Goal: Use online tool/utility: Utilize a website feature to perform a specific function

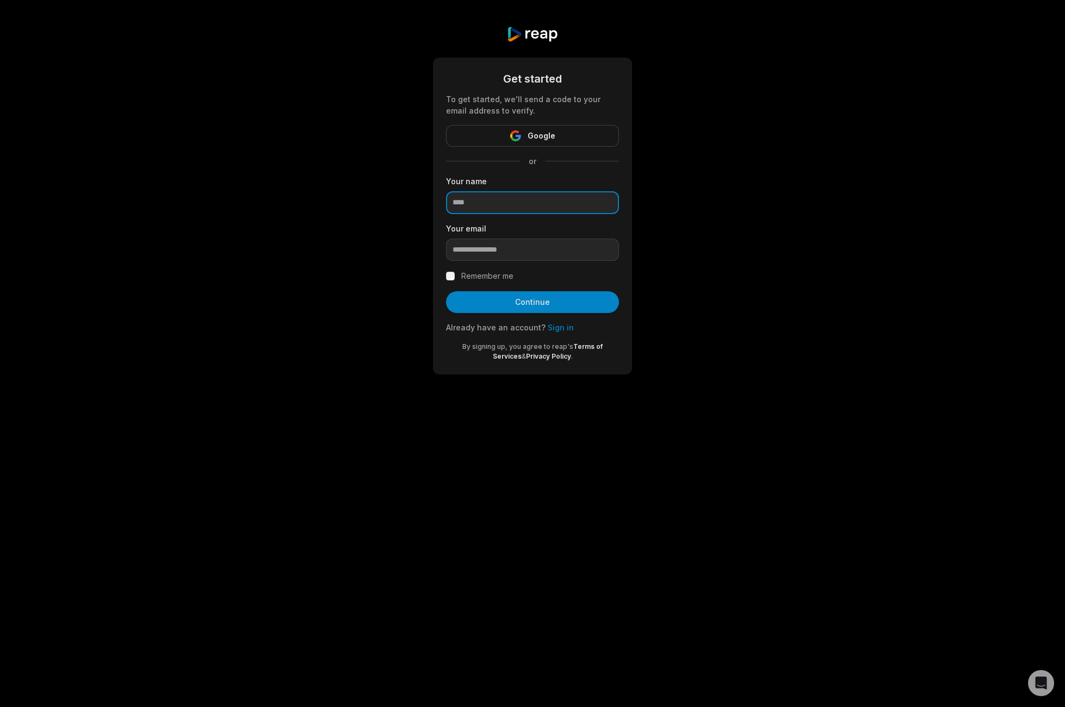
click at [498, 197] on input at bounding box center [532, 202] width 173 height 23
click at [554, 324] on link "Sign in" at bounding box center [560, 327] width 26 height 9
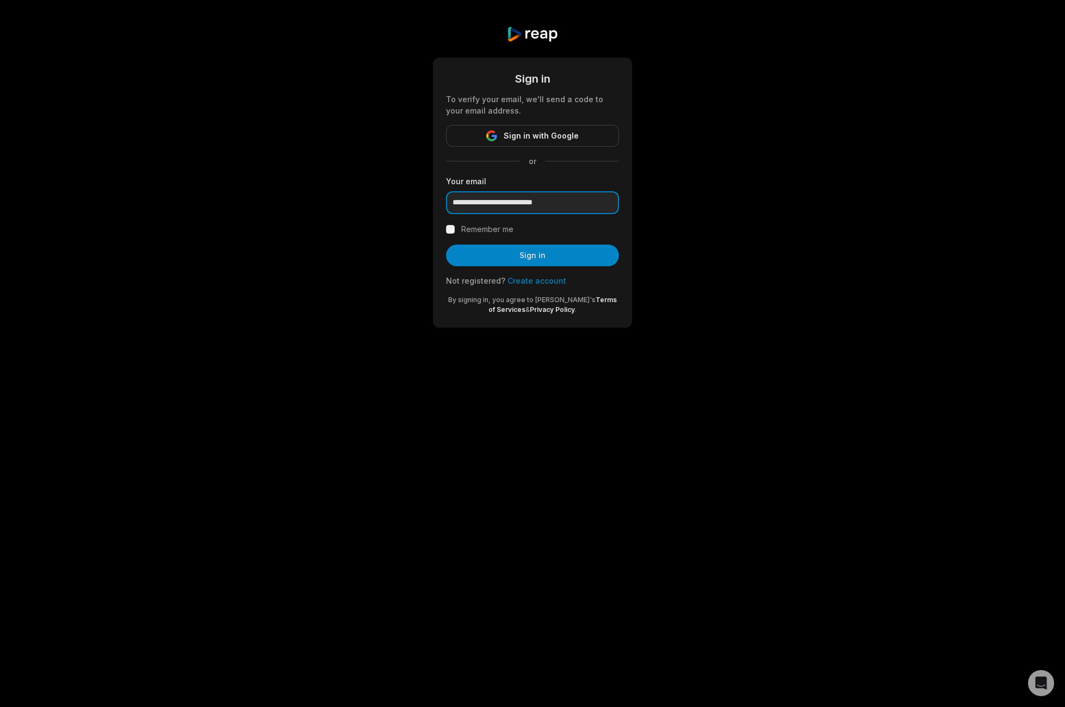
type input "**********"
click at [555, 256] on button "Sign in" at bounding box center [532, 256] width 173 height 22
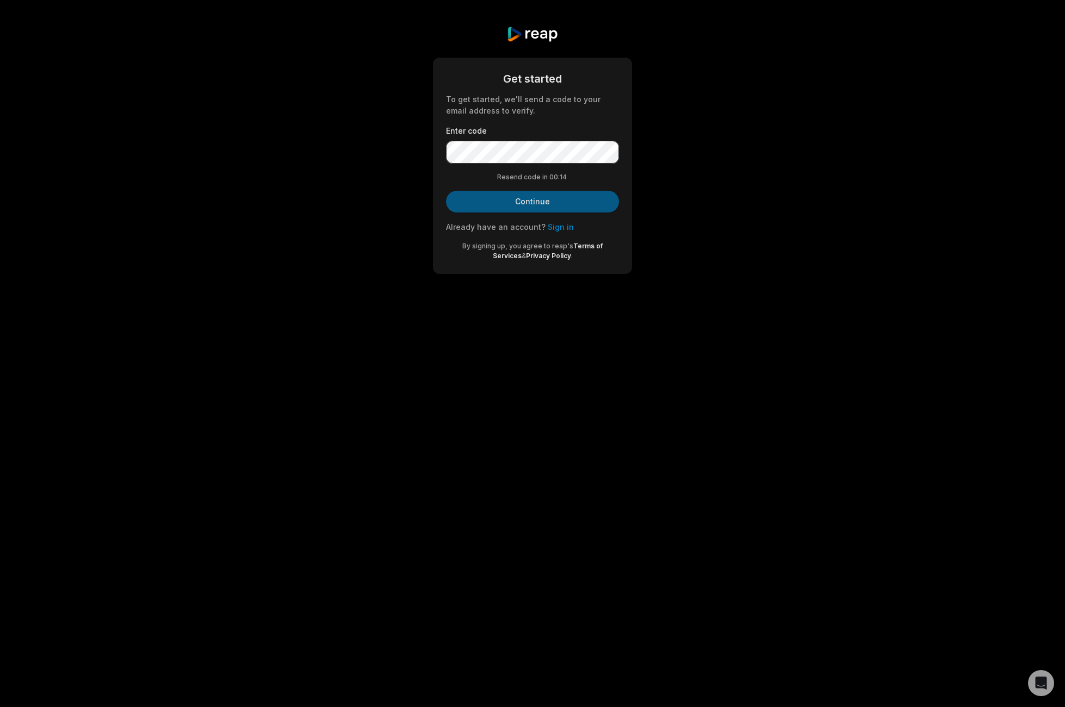
click at [525, 201] on button "Continue" at bounding box center [532, 202] width 173 height 22
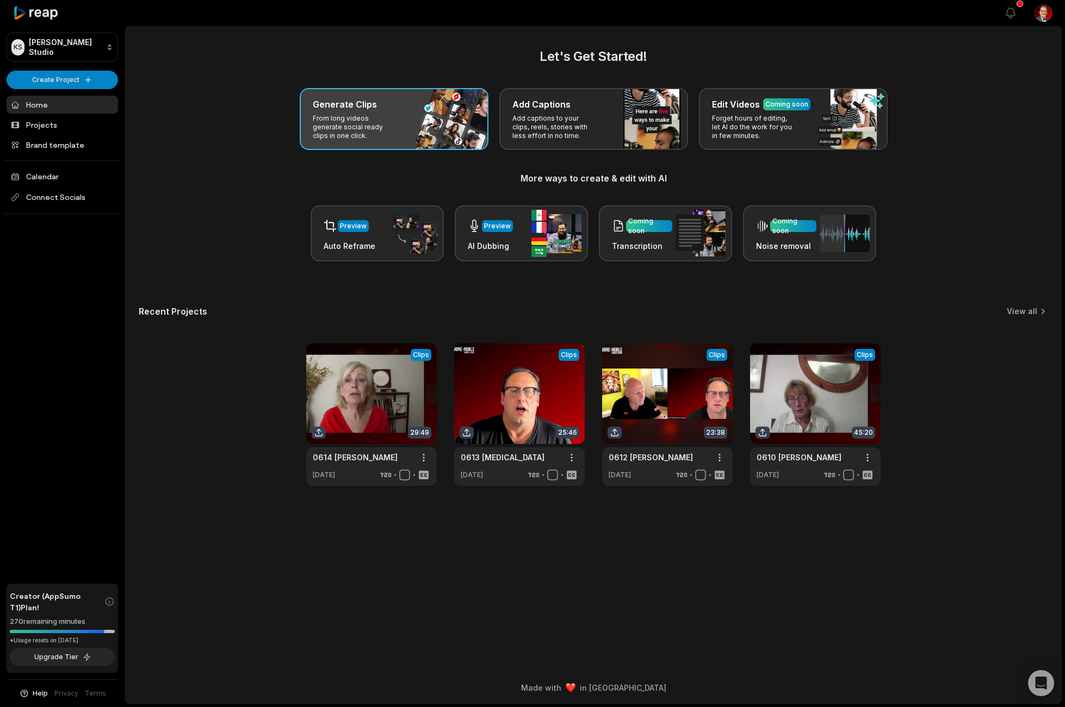
click at [322, 108] on h3 "Generate Clips" at bounding box center [345, 104] width 64 height 13
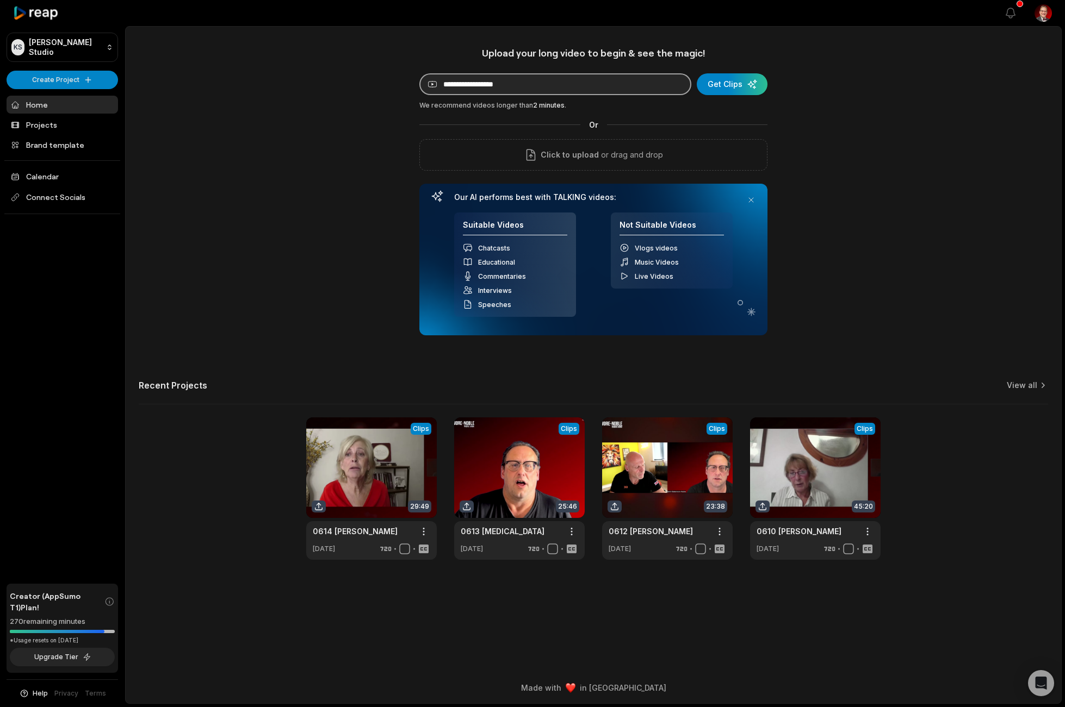
click at [542, 82] on input at bounding box center [555, 84] width 272 height 22
click at [729, 82] on div "submit" at bounding box center [731, 84] width 71 height 22
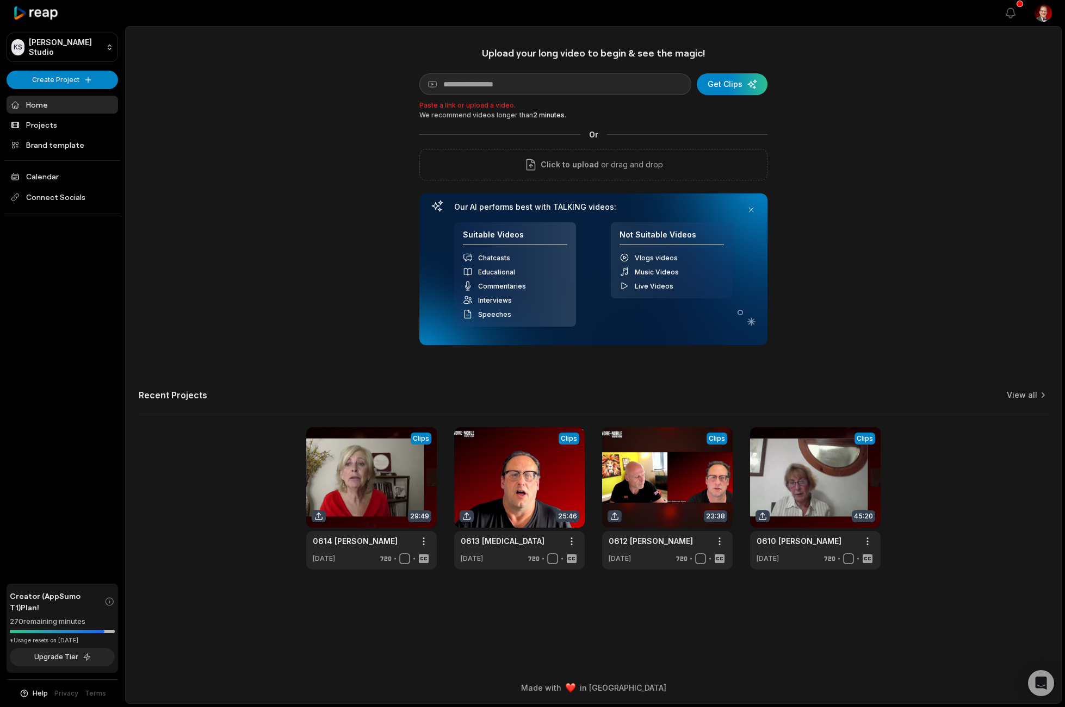
click at [481, 117] on div "We recommend videos longer than 2 minutes ." at bounding box center [593, 115] width 348 height 10
click at [434, 86] on input at bounding box center [555, 84] width 272 height 22
click at [587, 160] on span "Click to upload" at bounding box center [569, 164] width 58 height 13
click at [0, 0] on input "Click to upload" at bounding box center [0, 0] width 0 height 0
click at [627, 167] on p "or drag and drop" at bounding box center [631, 164] width 64 height 13
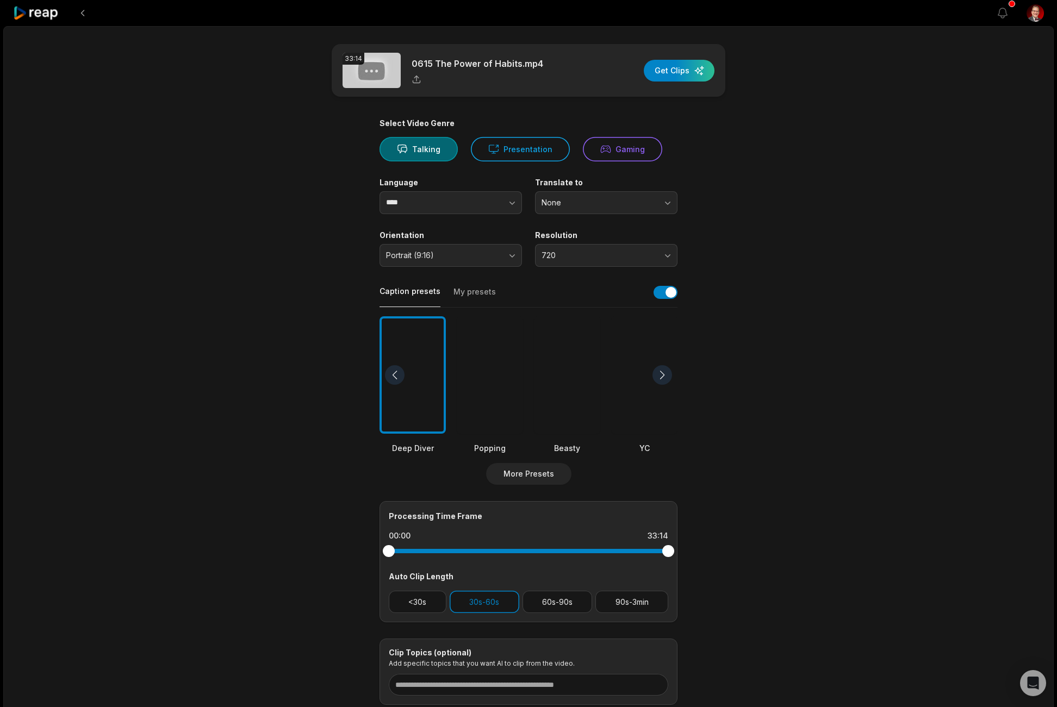
click at [453, 256] on span "Portrait (9:16)" at bounding box center [443, 256] width 114 height 10
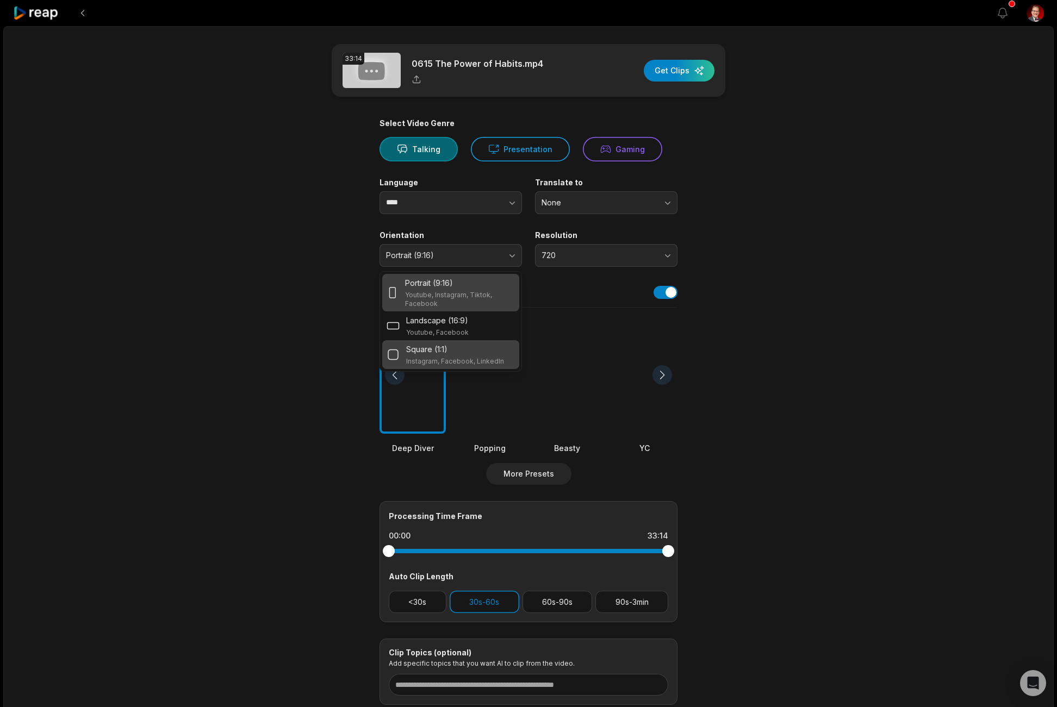
click at [464, 359] on p "Instagram, Facebook, LinkedIn" at bounding box center [455, 361] width 98 height 9
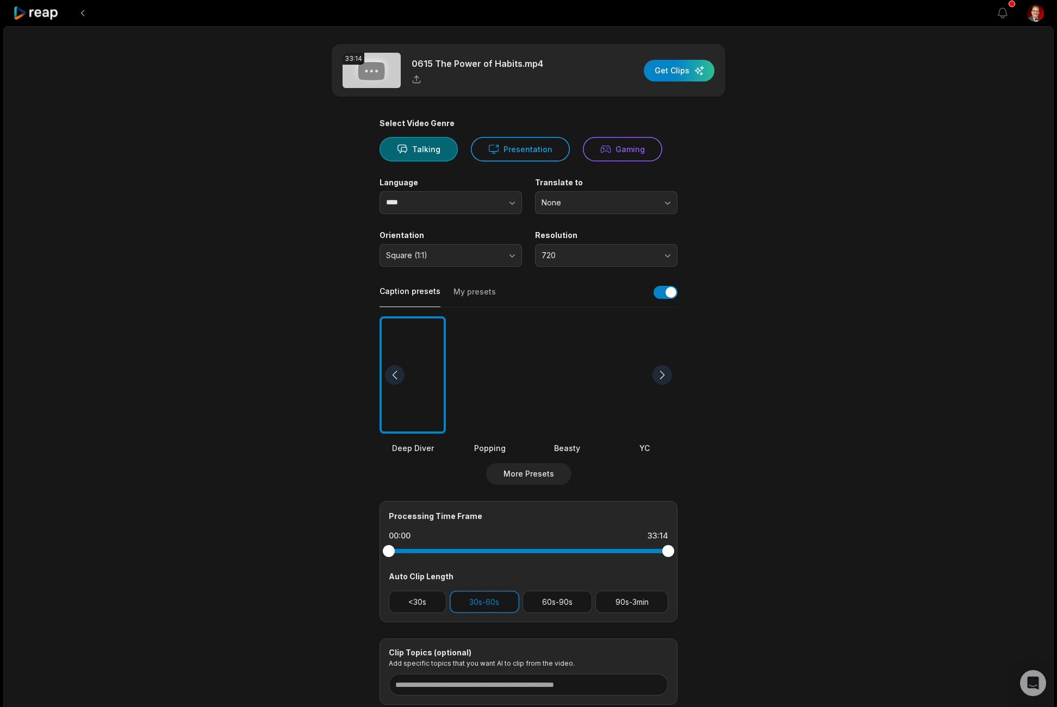
click at [576, 253] on span "720" at bounding box center [598, 256] width 114 height 10
click at [581, 297] on p "1080" at bounding box center [606, 300] width 128 height 11
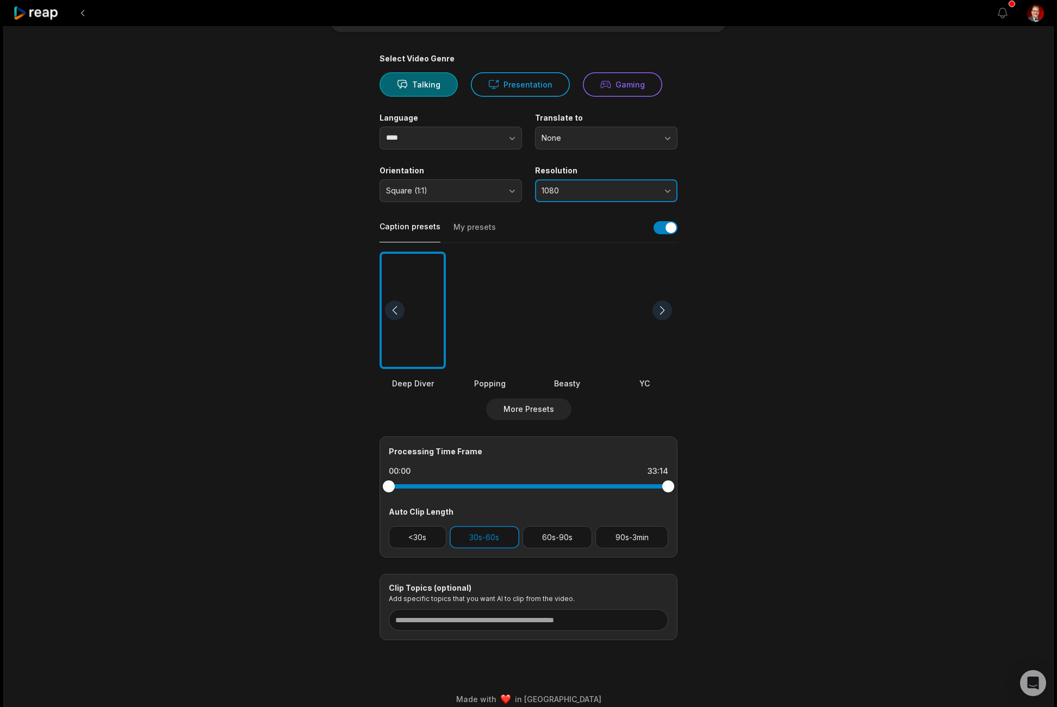
scroll to position [75, 0]
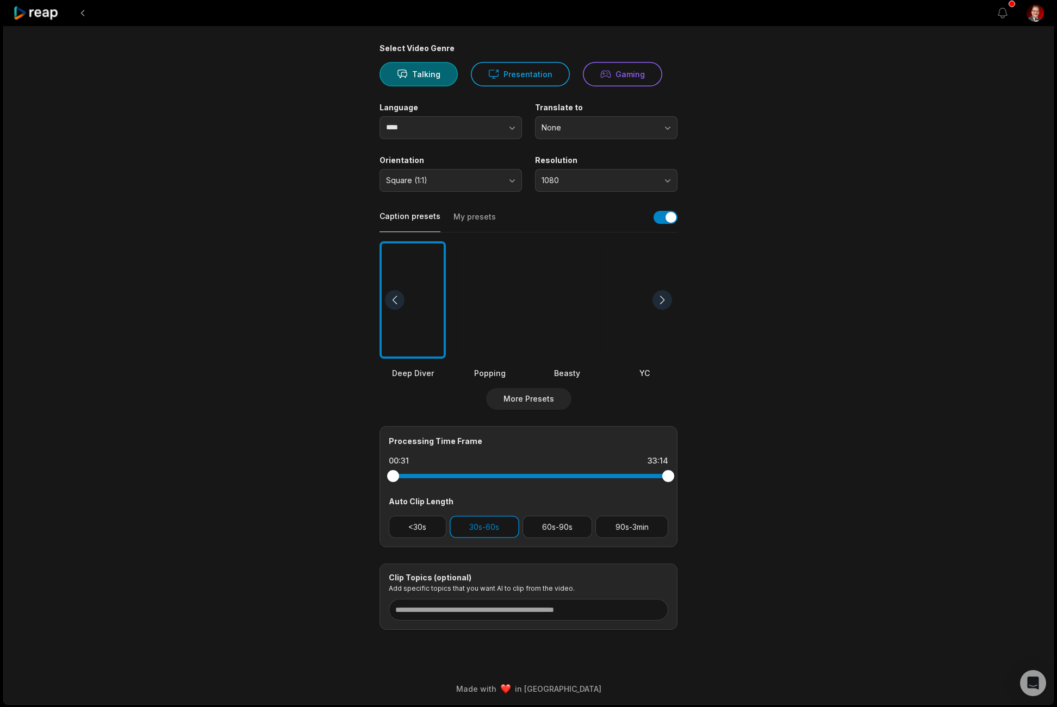
click at [393, 477] on div at bounding box center [393, 476] width 12 height 12
click at [665, 475] on div at bounding box center [665, 476] width 12 height 12
click at [499, 607] on input at bounding box center [528, 610] width 279 height 22
type input "******"
click at [792, 497] on div "33:14 0615 The Power of Habits.mp4 Get Clips Select Video Genre Talking Present…" at bounding box center [528, 328] width 1050 height 754
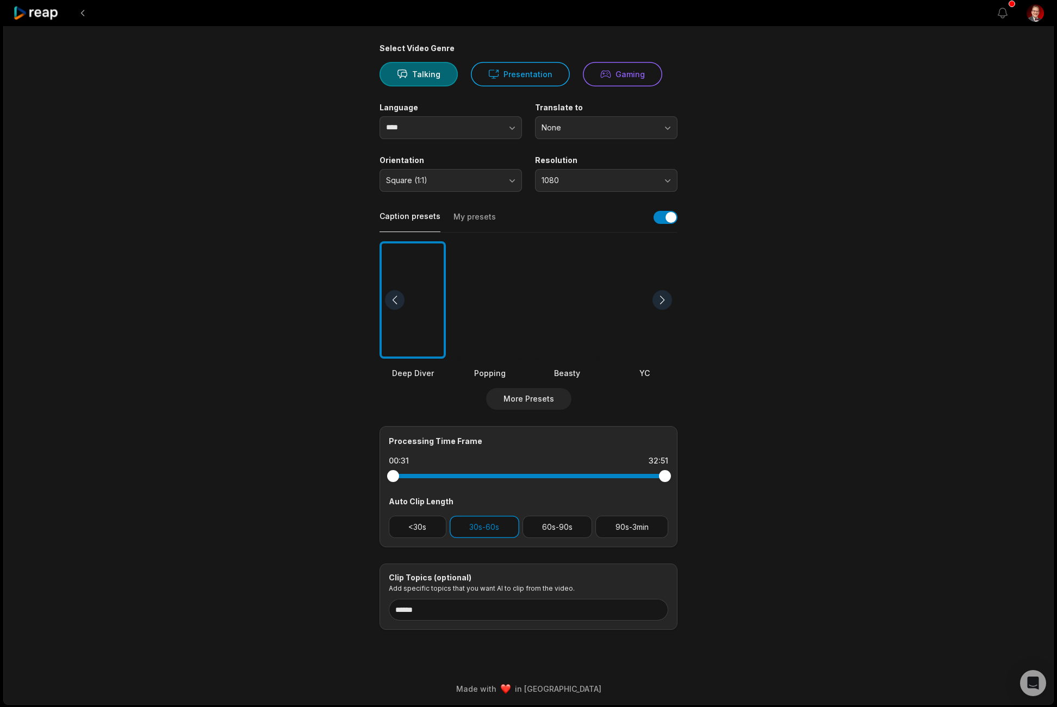
scroll to position [0, 0]
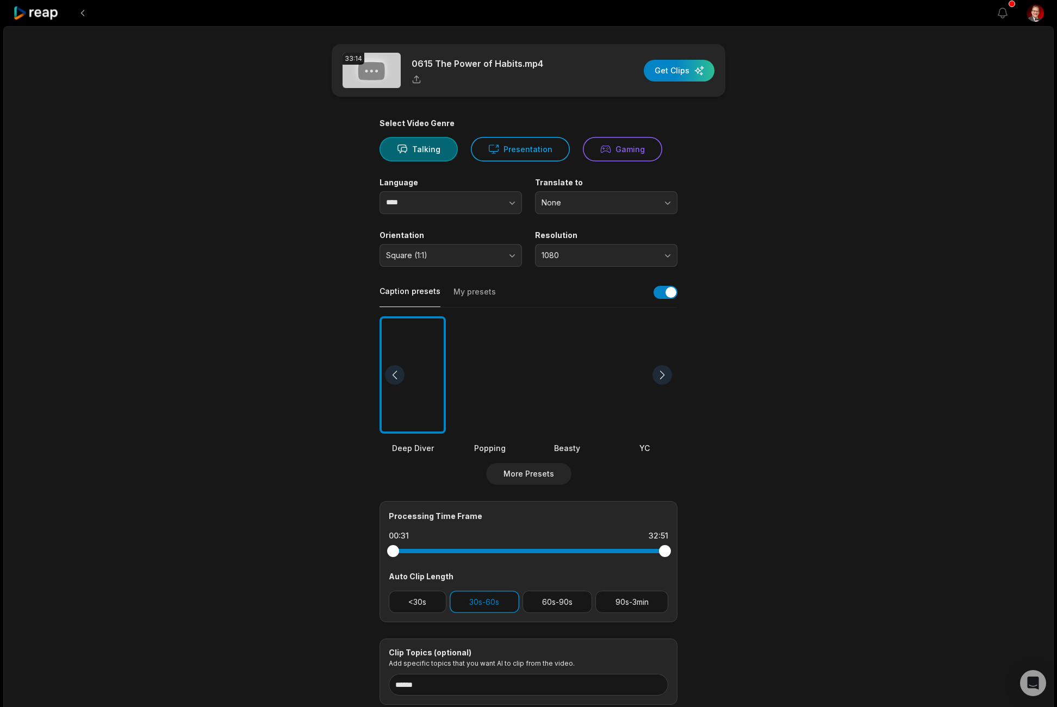
click at [568, 405] on div at bounding box center [567, 375] width 66 height 118
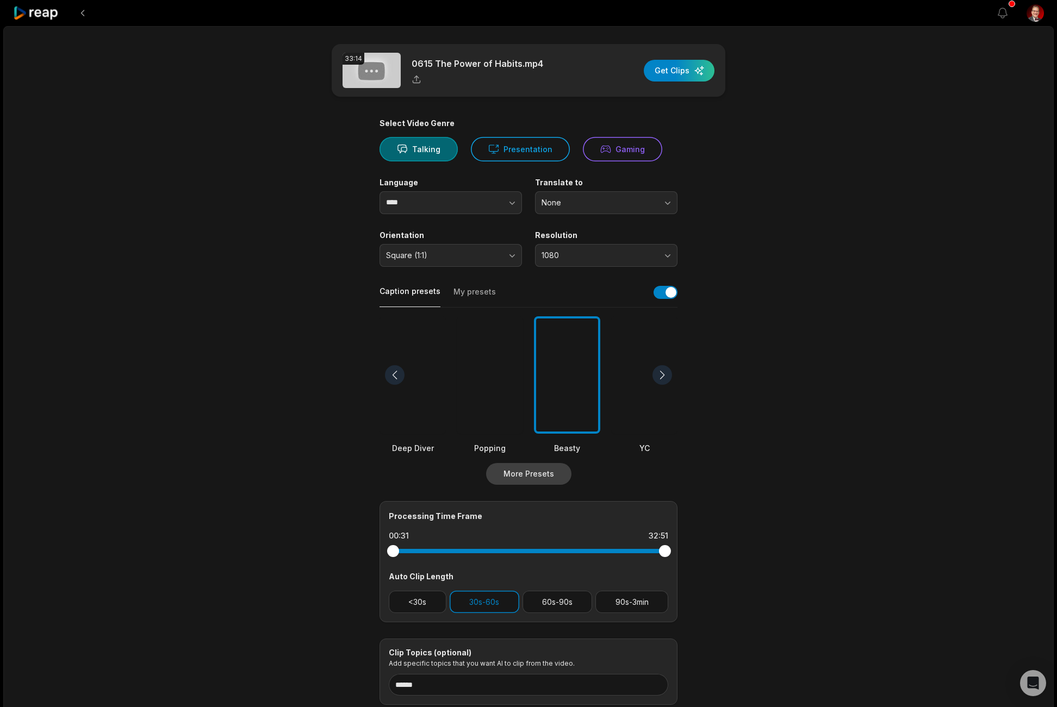
click at [537, 476] on button "More Presets" at bounding box center [528, 474] width 85 height 22
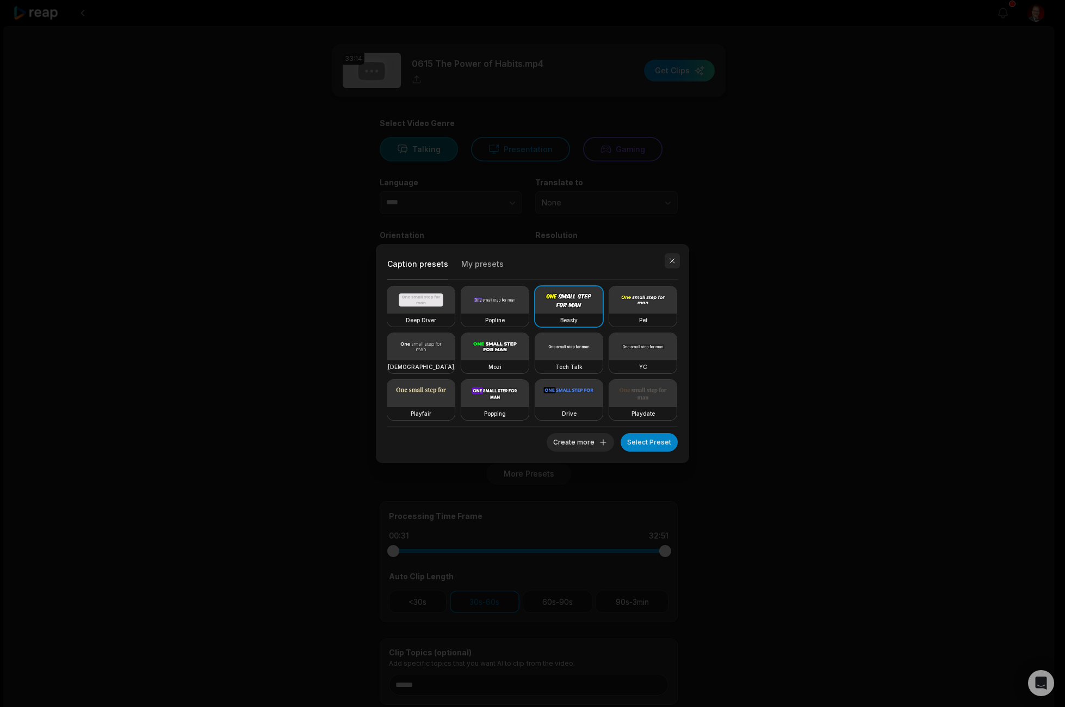
click at [673, 260] on button "button" at bounding box center [671, 260] width 15 height 15
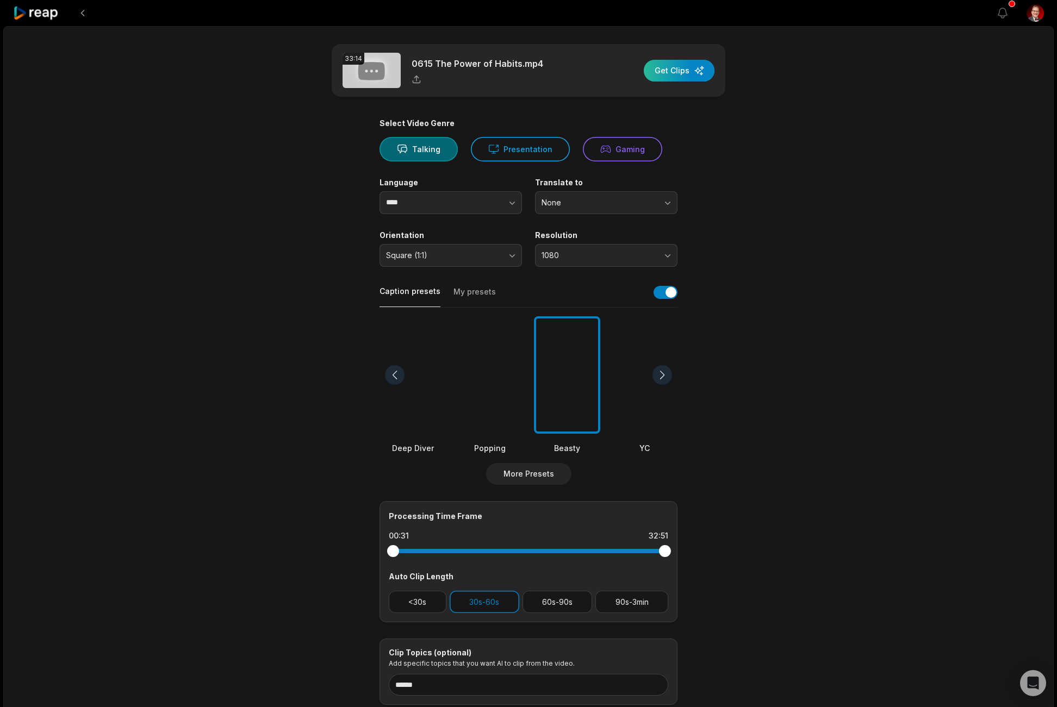
click at [665, 66] on div "button" at bounding box center [679, 71] width 71 height 22
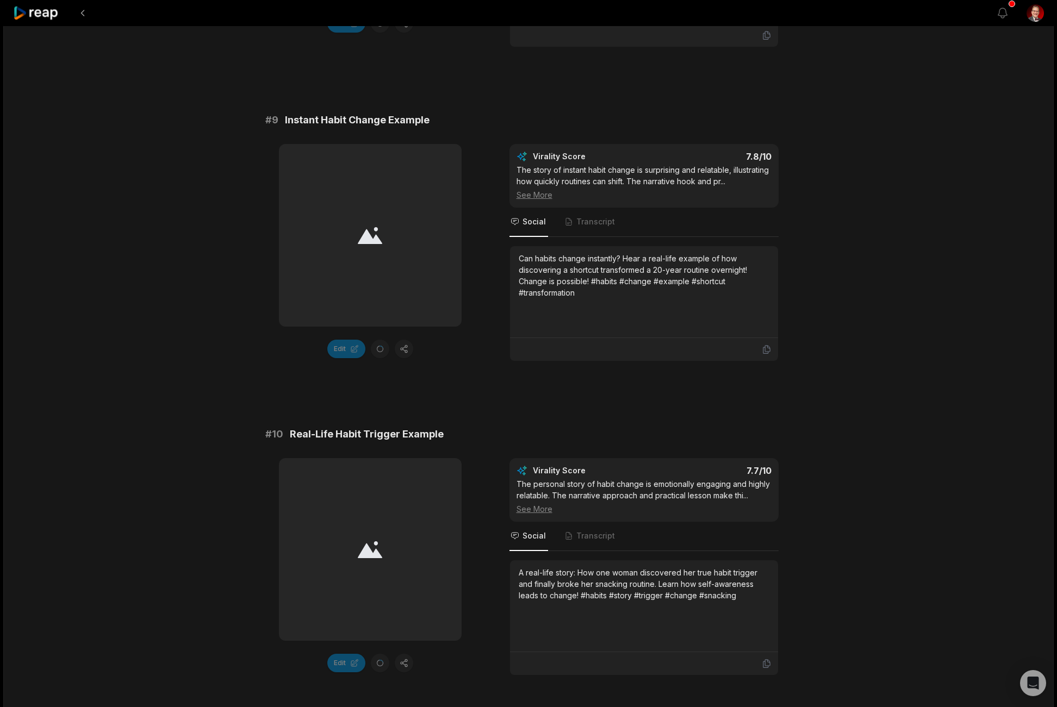
scroll to position [2706, 0]
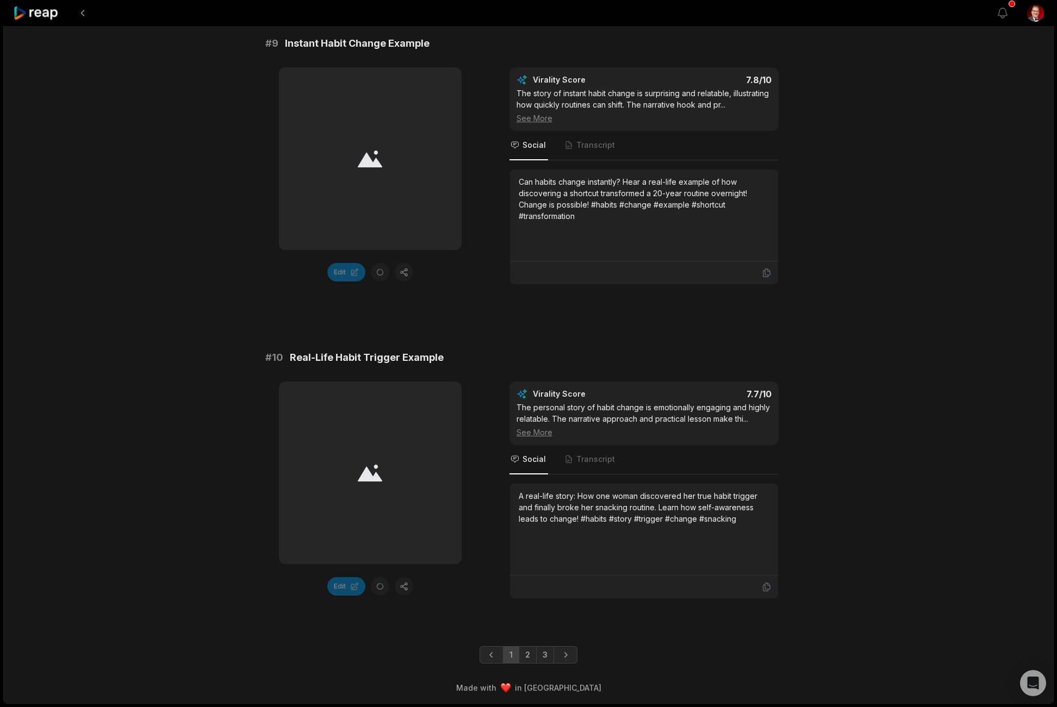
click at [547, 659] on link "3" at bounding box center [545, 654] width 18 height 17
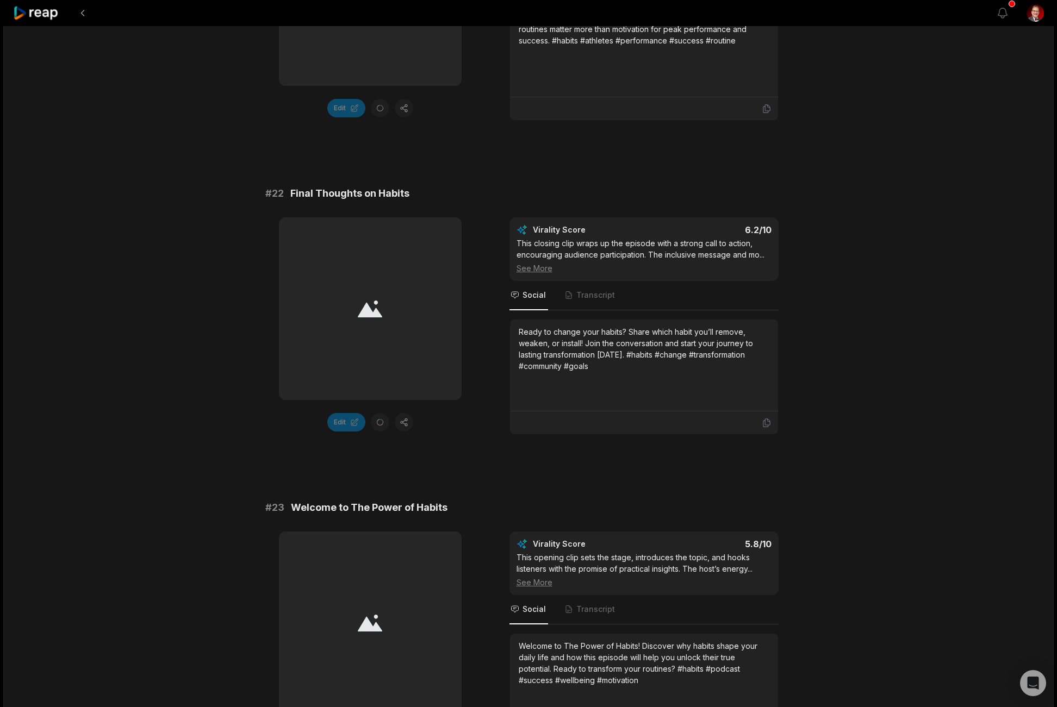
scroll to position [810, 0]
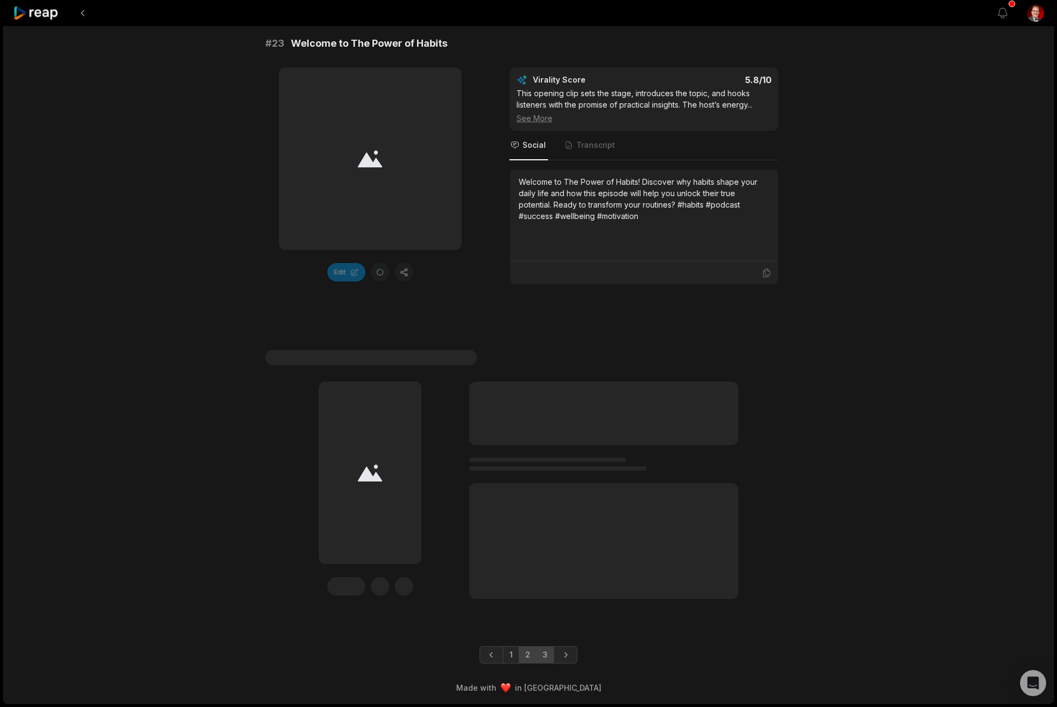
click at [525, 653] on link "2" at bounding box center [528, 654] width 18 height 17
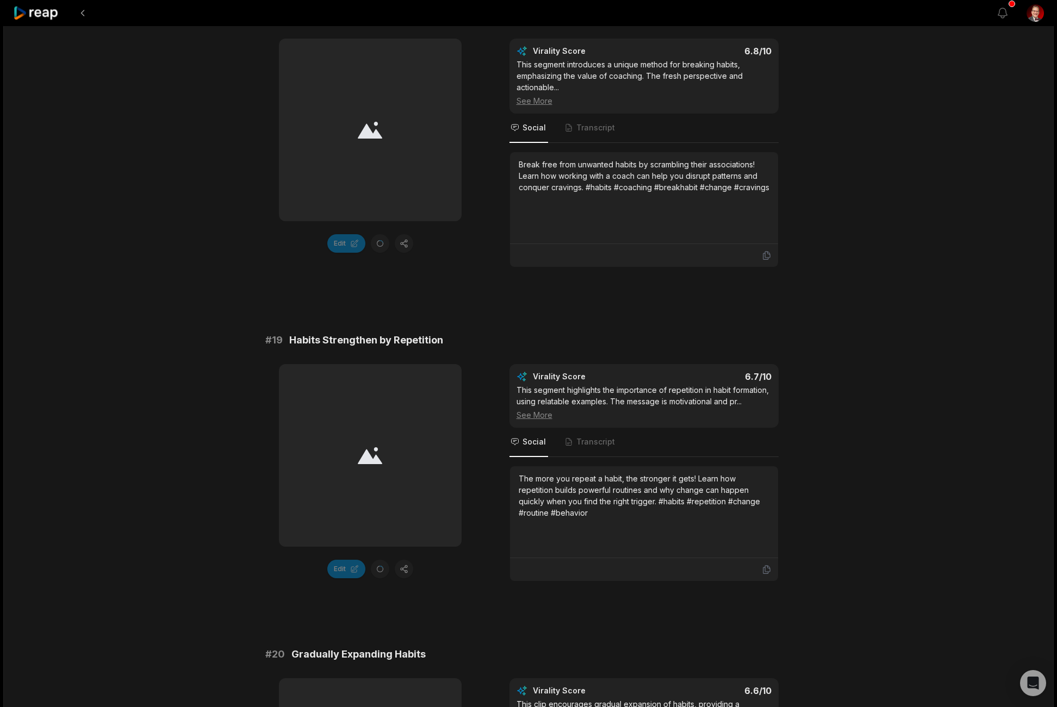
scroll to position [3055, 0]
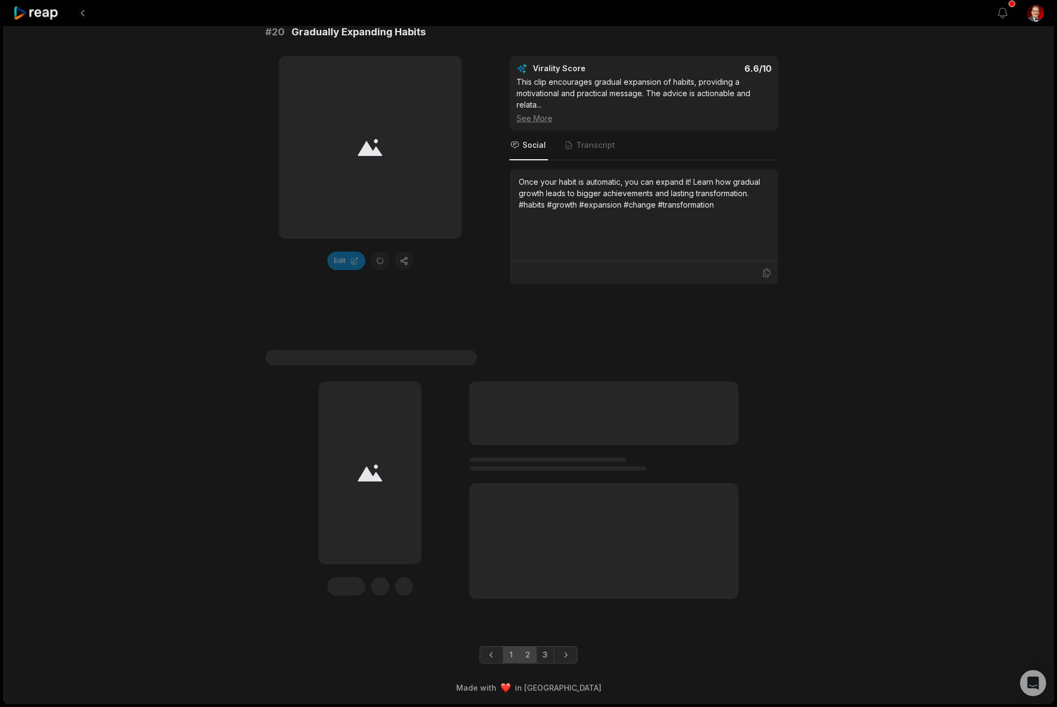
click at [509, 657] on link "1" at bounding box center [511, 654] width 16 height 17
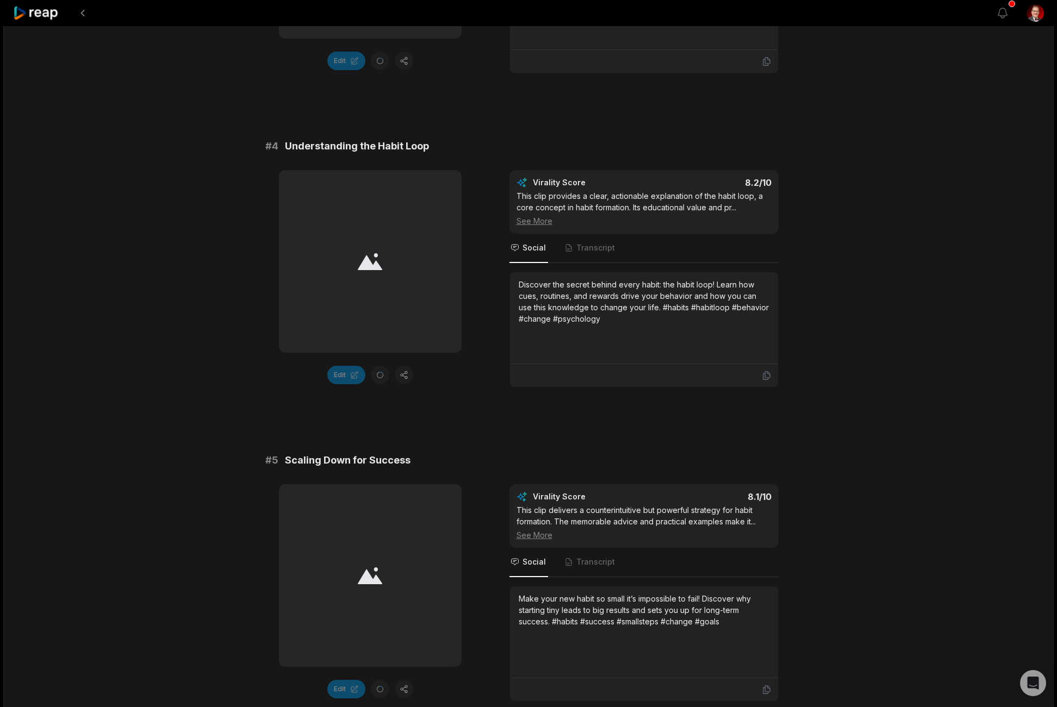
scroll to position [0, 0]
